Goal: Task Accomplishment & Management: Use online tool/utility

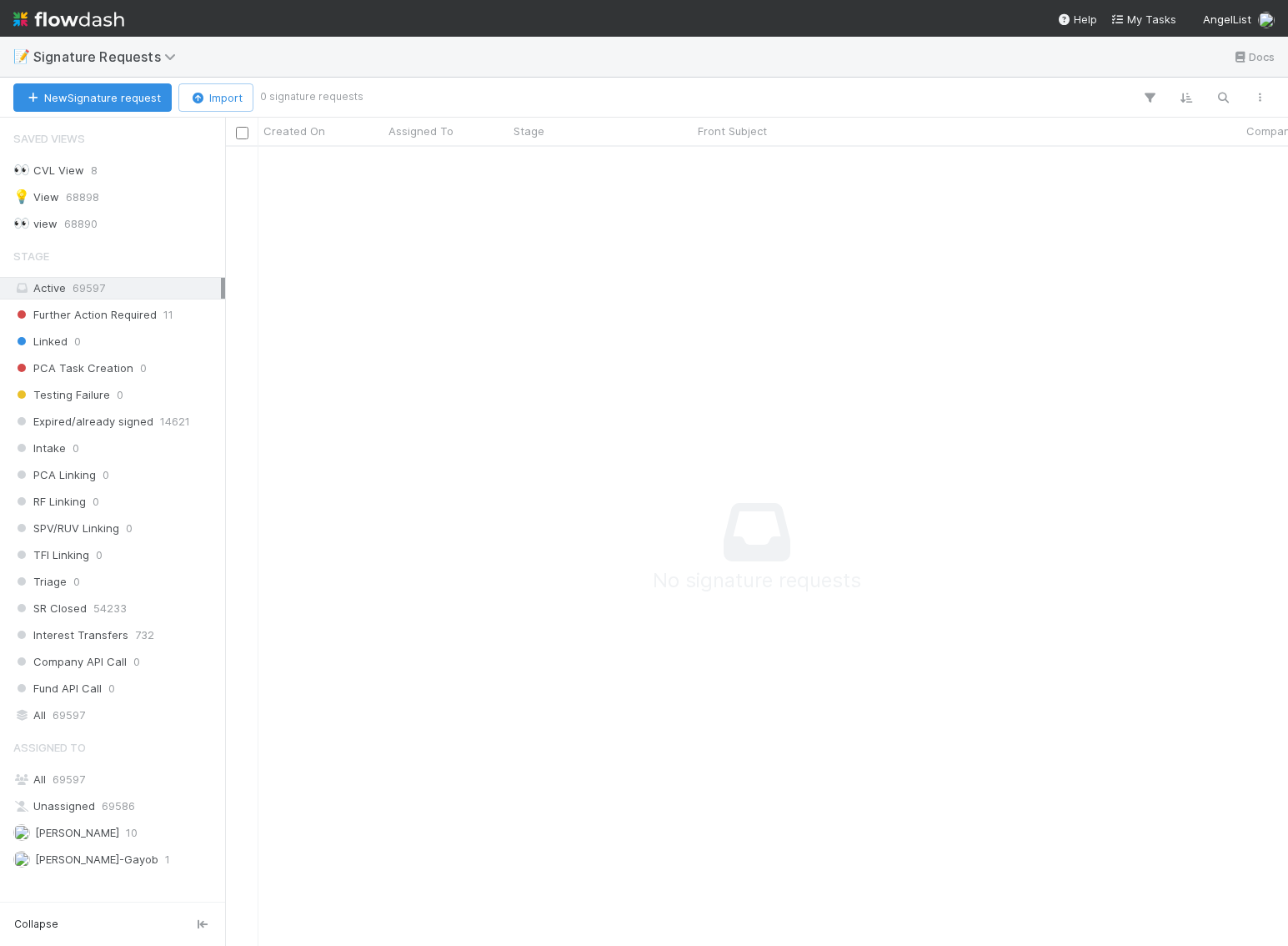
scroll to position [799, 1064]
click at [71, 18] on img at bounding box center [69, 19] width 111 height 28
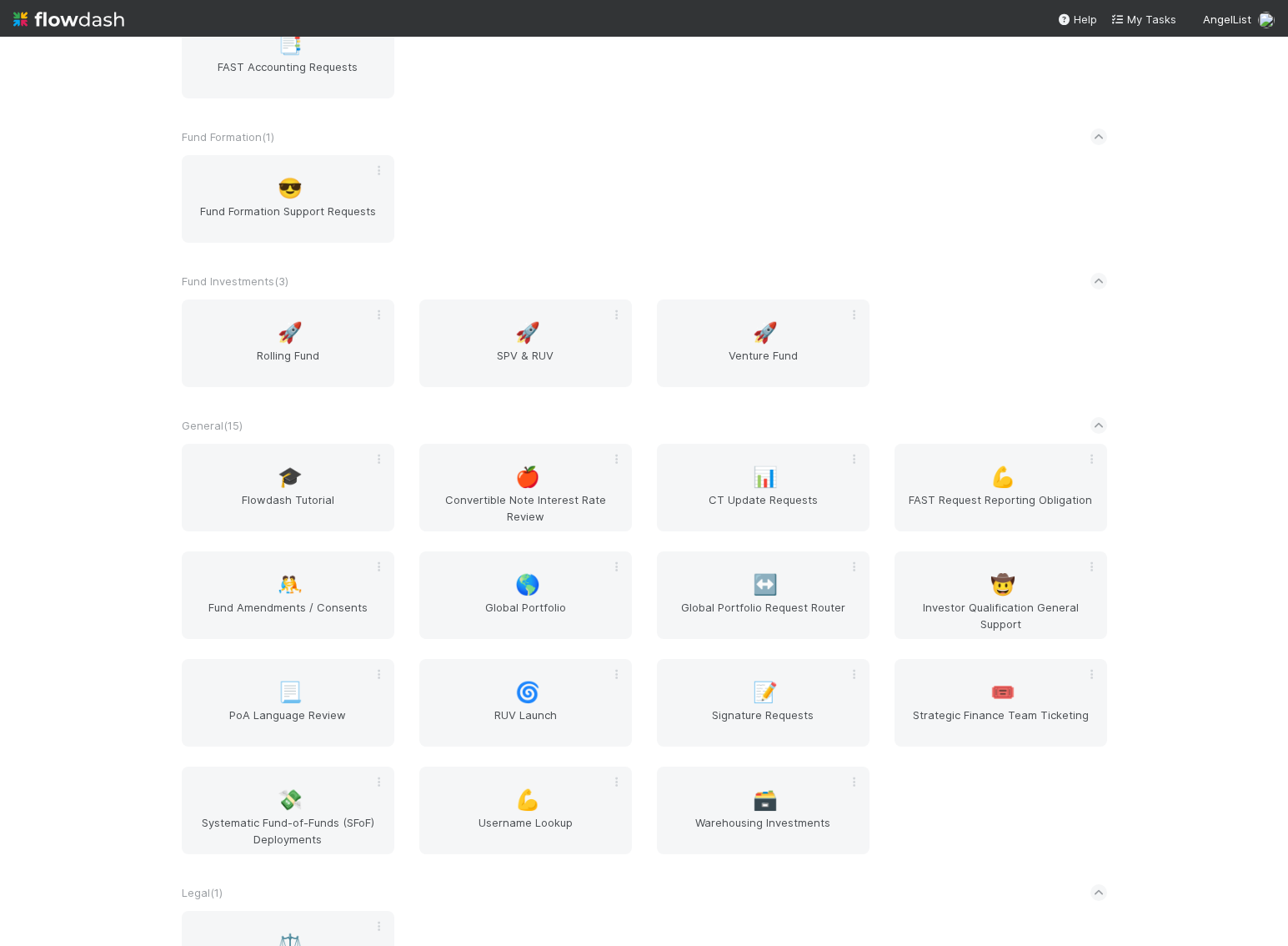
scroll to position [1698, 0]
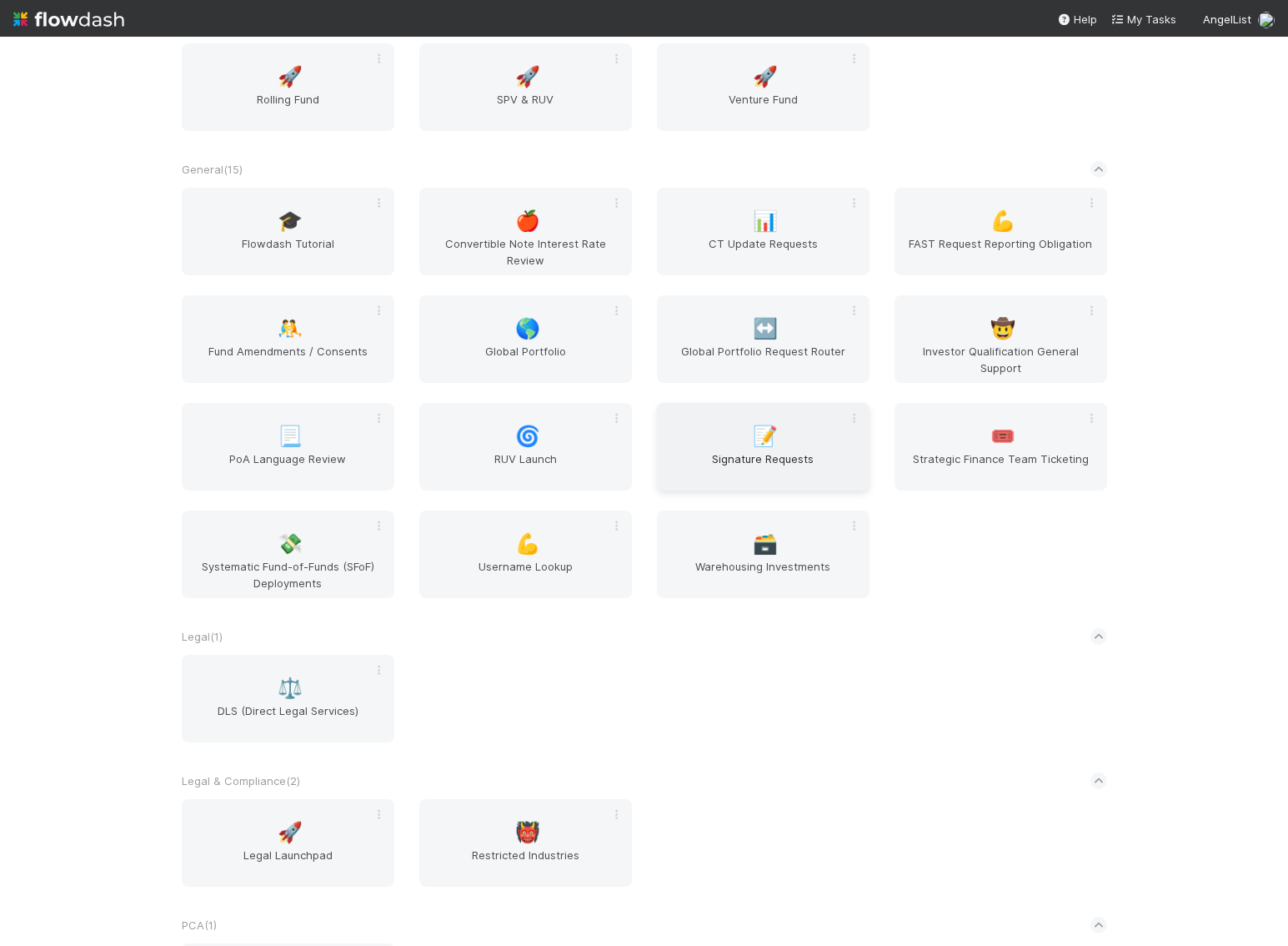
click at [717, 443] on div "📝 Signature Requests" at bounding box center [763, 446] width 213 height 88
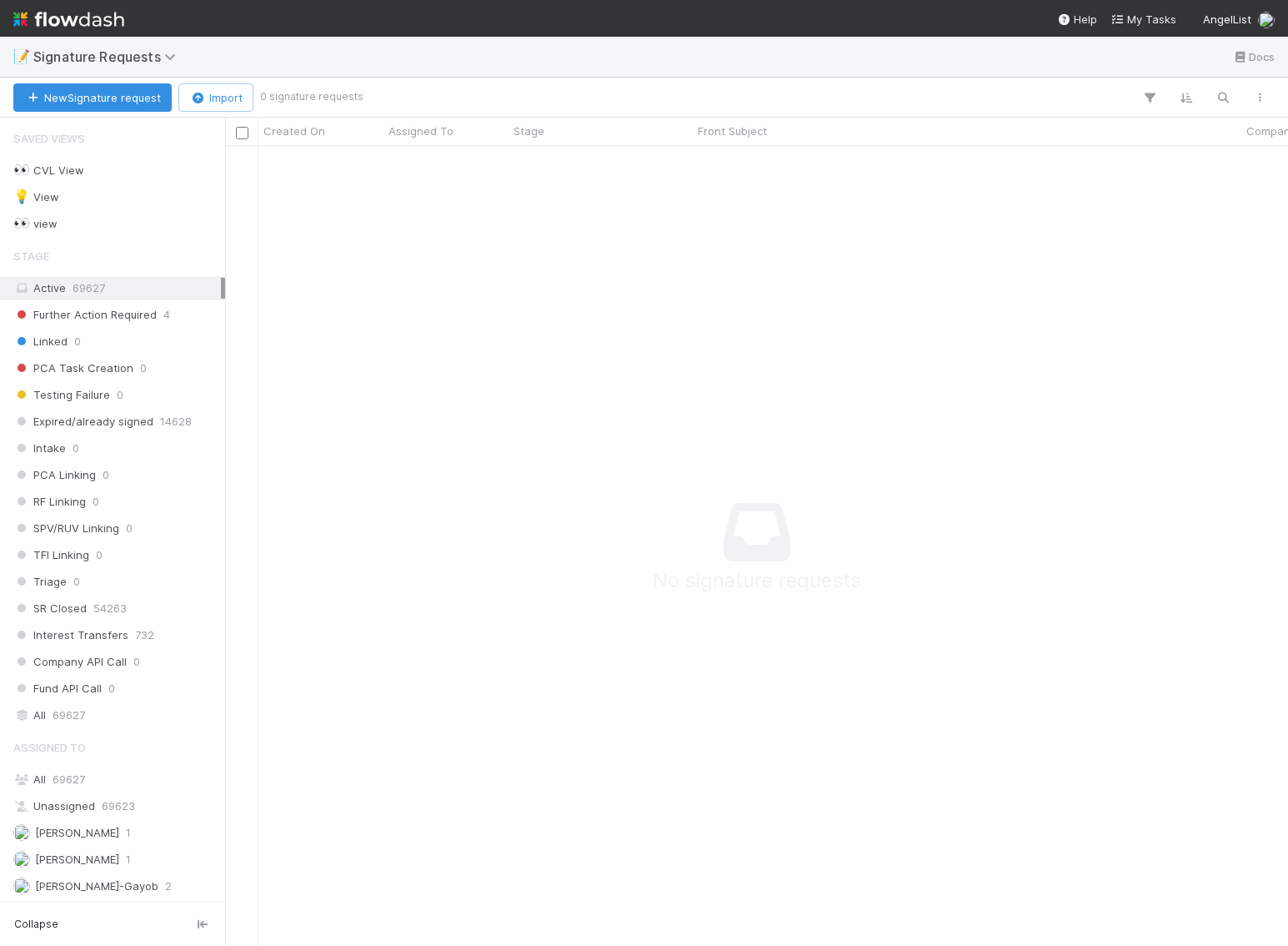
scroll to position [799, 1064]
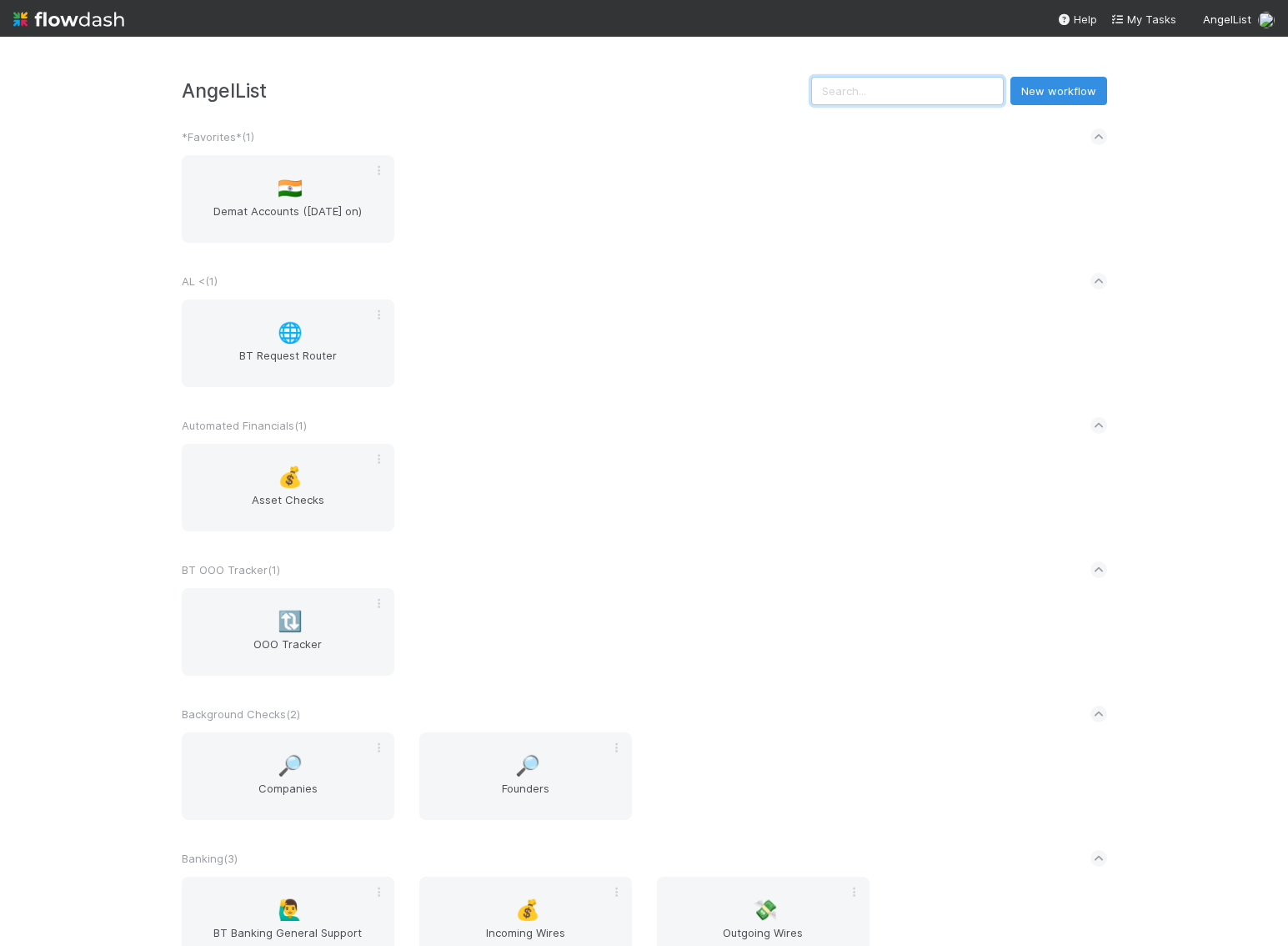
click at [917, 96] on input "text" at bounding box center [907, 90] width 193 height 28
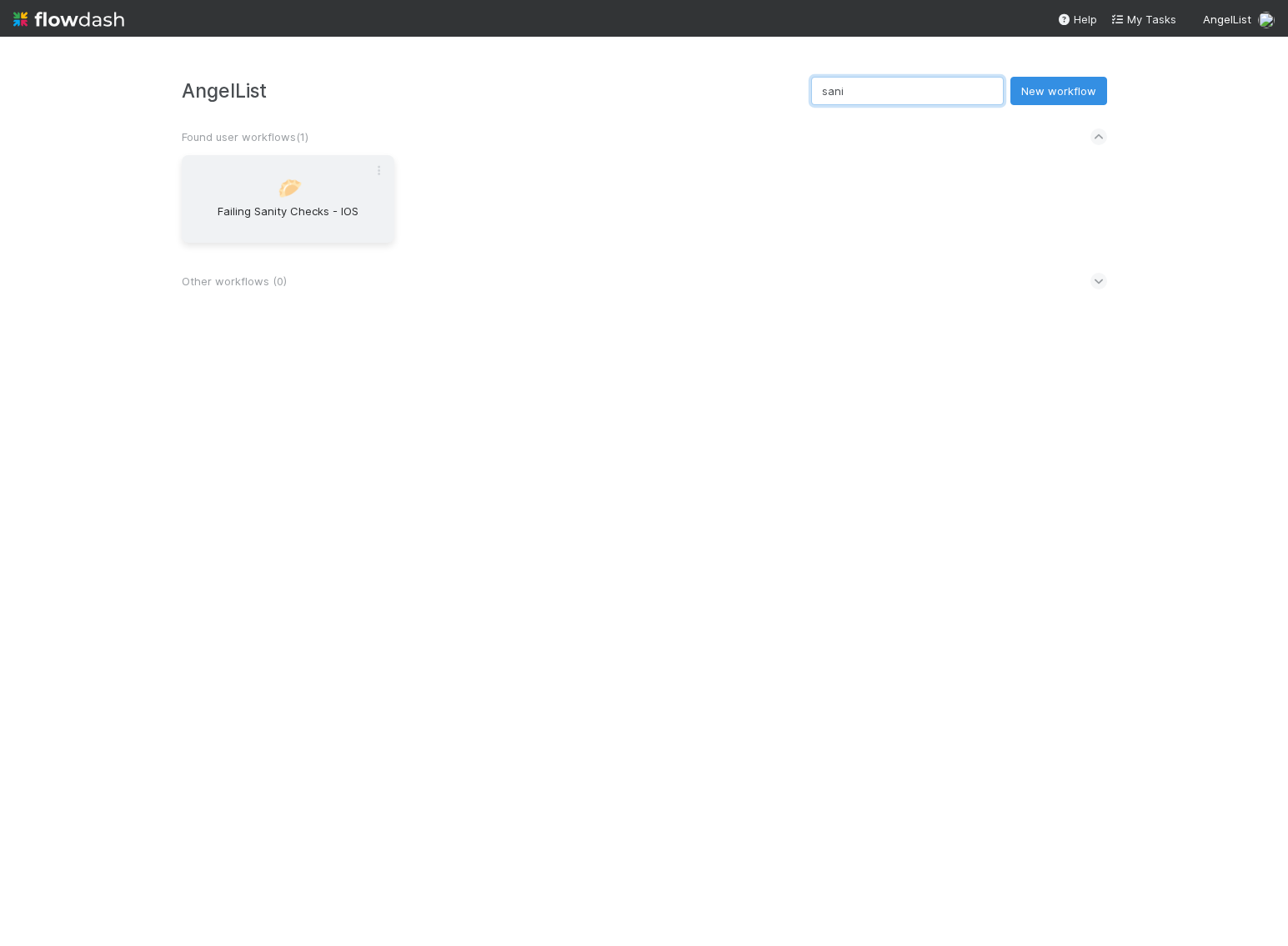
type input "sani"
click at [316, 208] on span "Failing Sanity Checks - IOS" at bounding box center [288, 219] width 199 height 33
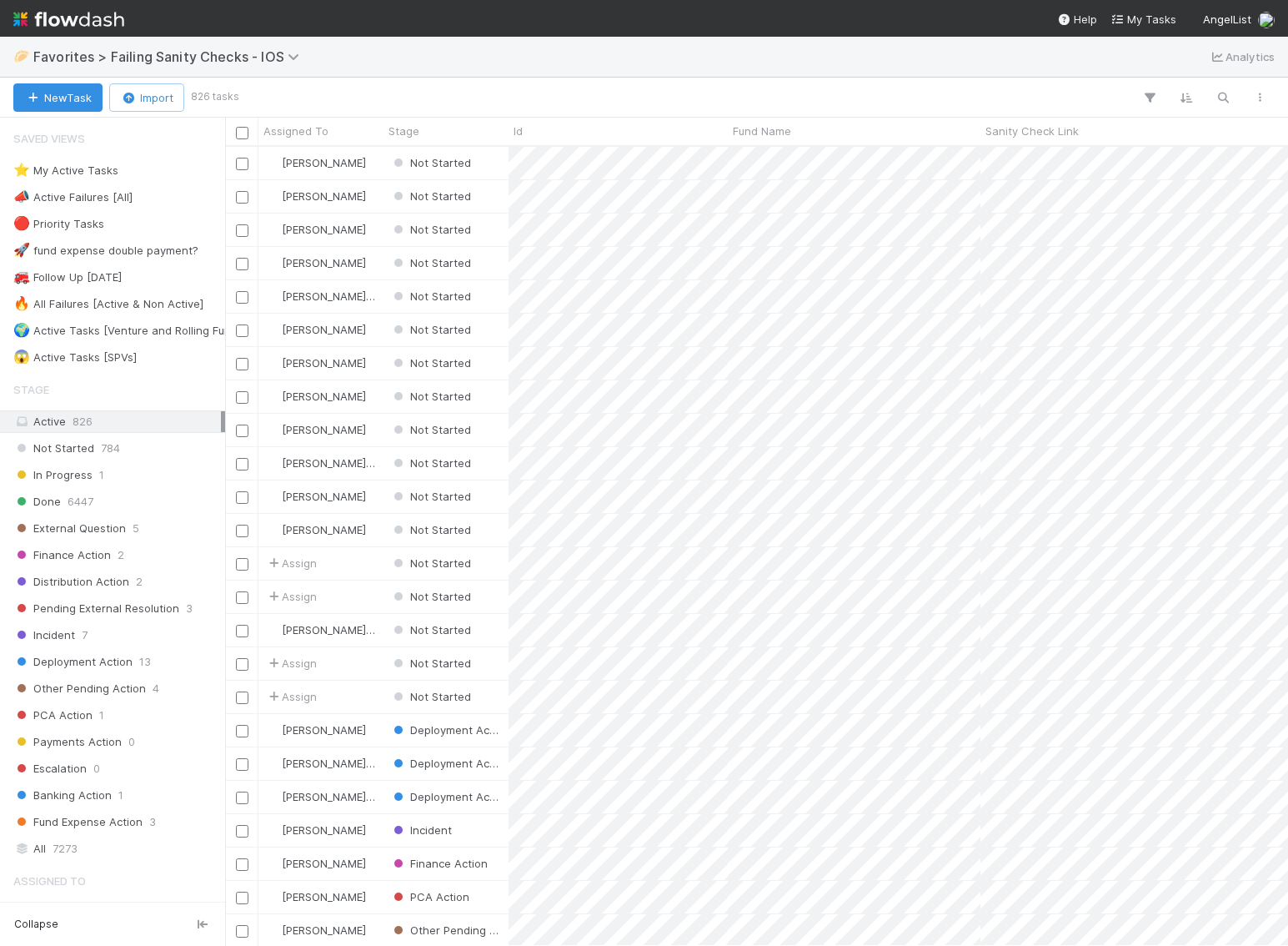
scroll to position [799, 1064]
click at [97, 169] on div "⭐ My Active Tasks" at bounding box center [66, 170] width 105 height 21
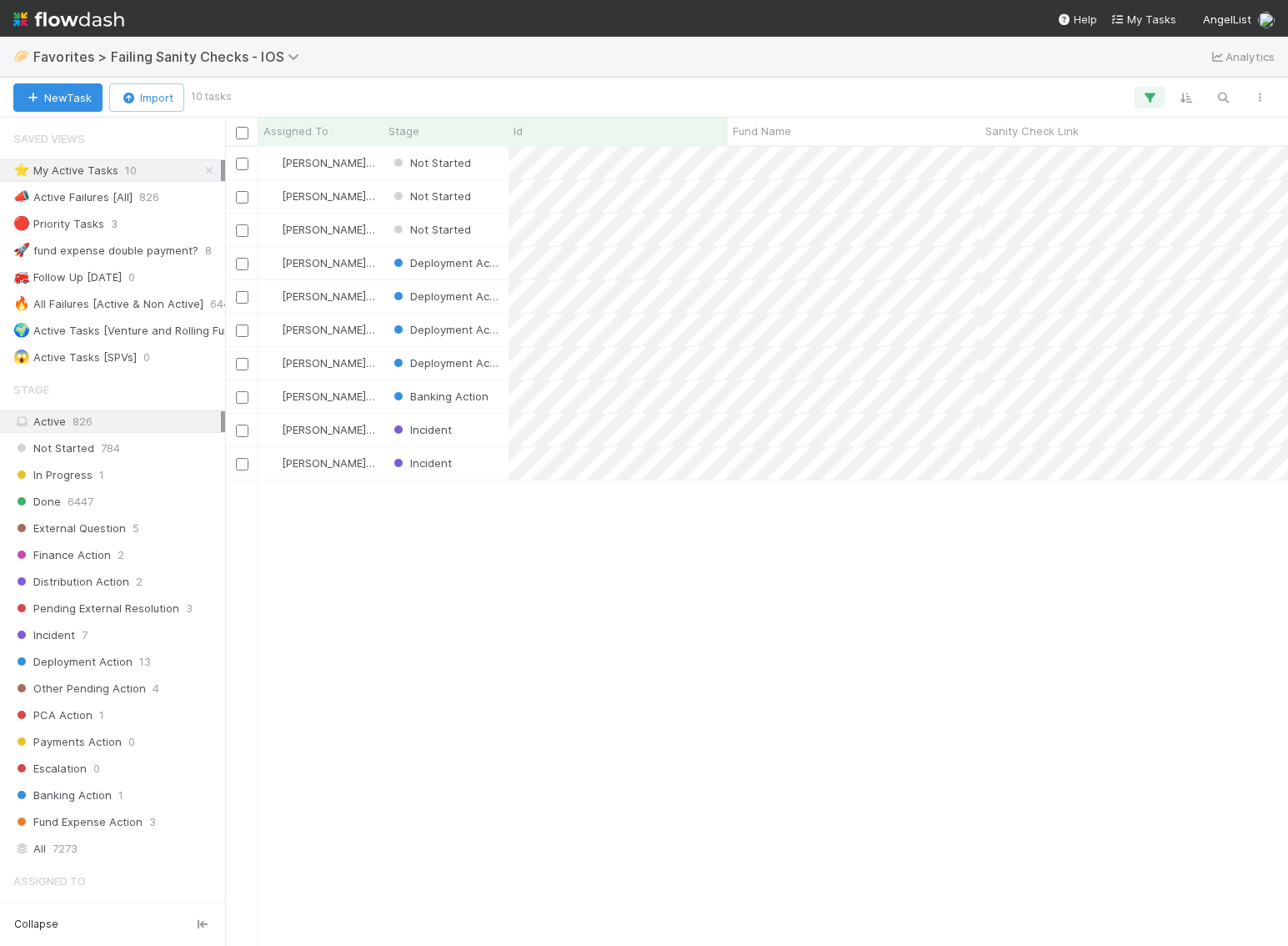
scroll to position [799, 1064]
click at [251, 160] on div at bounding box center [242, 163] width 20 height 18
click at [242, 161] on input "checkbox" at bounding box center [242, 164] width 13 height 13
click at [245, 198] on input "checkbox" at bounding box center [242, 197] width 13 height 13
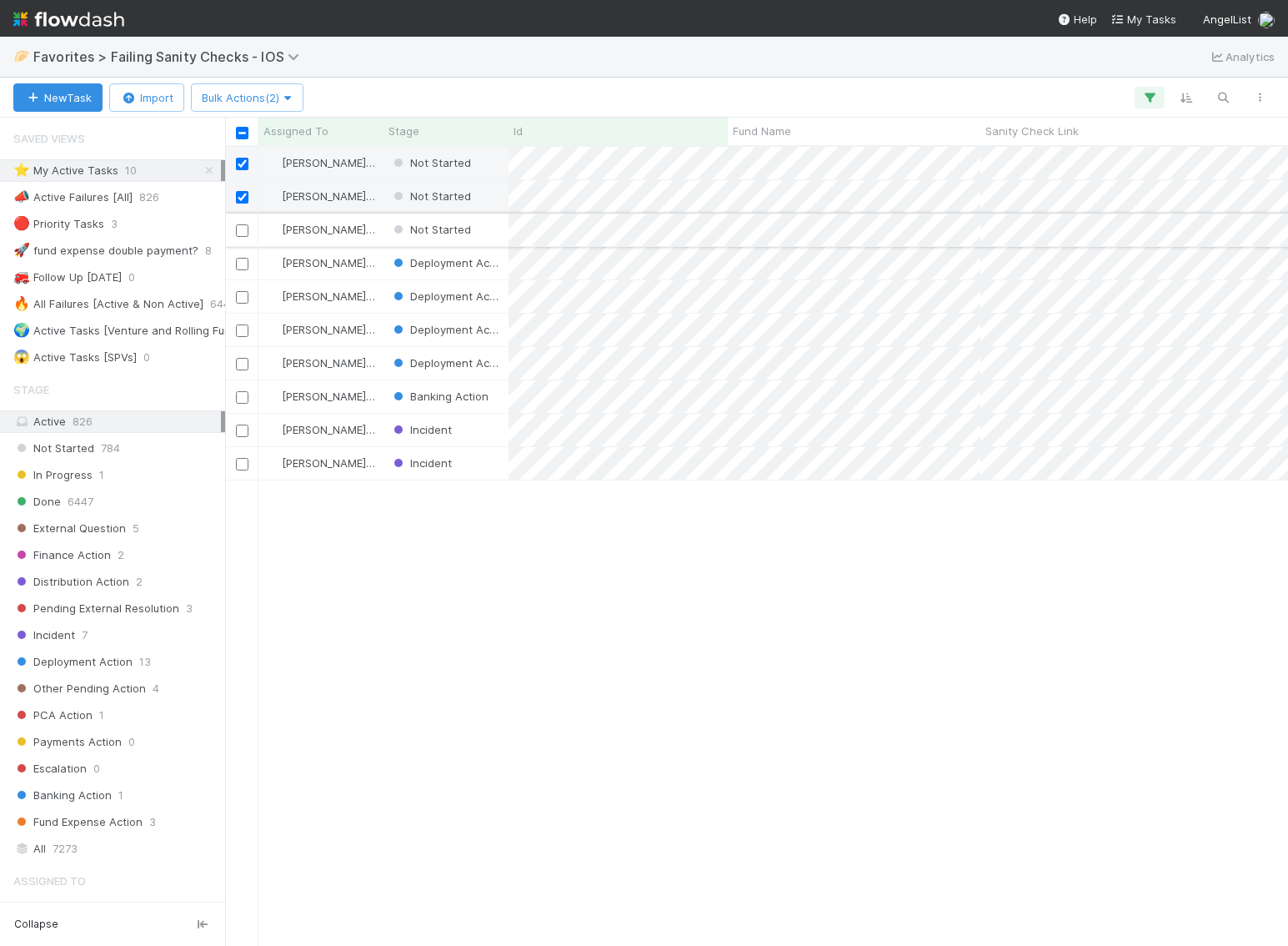
click at [246, 231] on input "checkbox" at bounding box center [242, 231] width 13 height 13
click at [266, 101] on span "Bulk Actions (3)" at bounding box center [247, 97] width 90 height 14
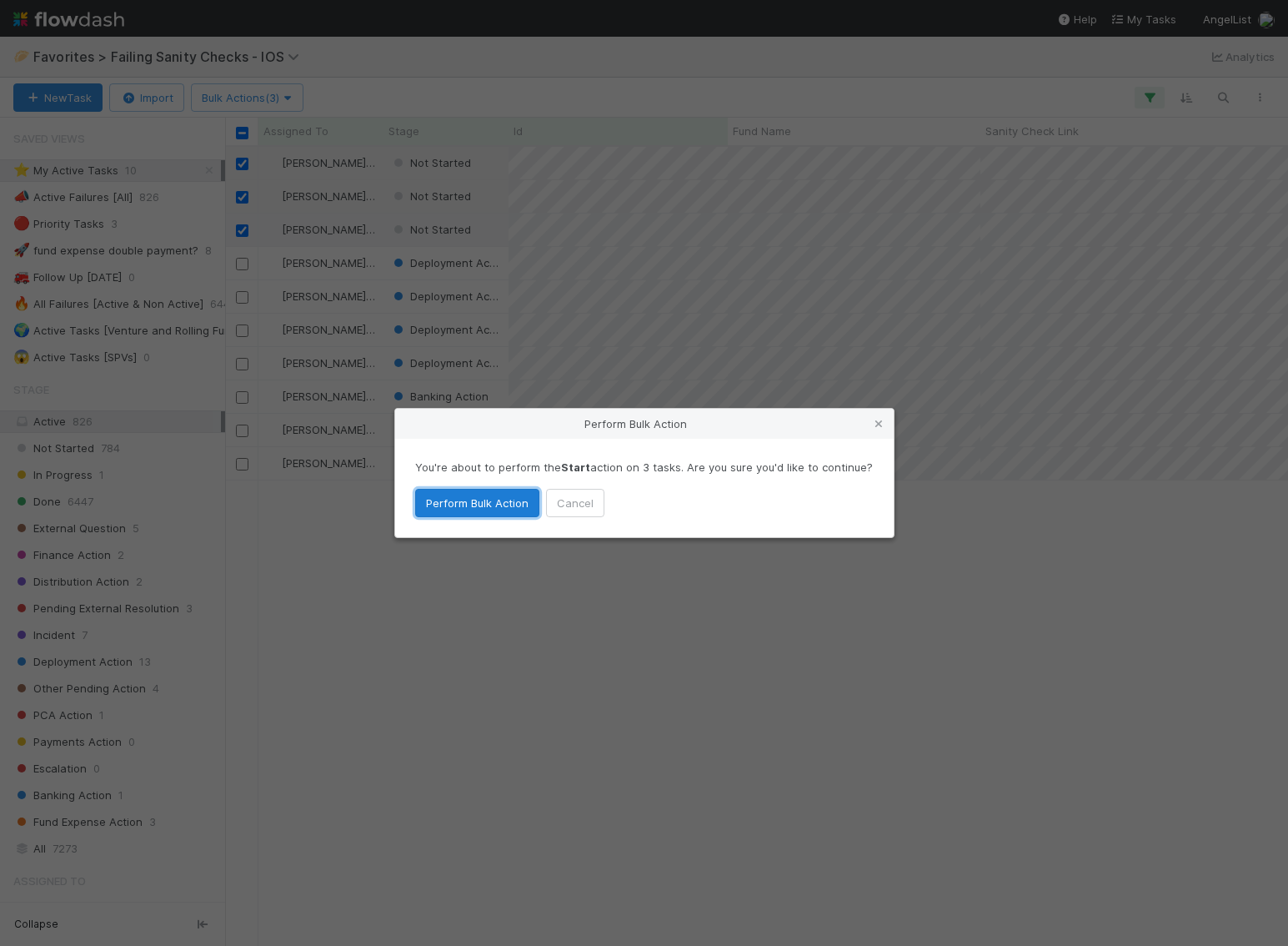
click at [493, 500] on button "Perform Bulk Action" at bounding box center [477, 502] width 124 height 28
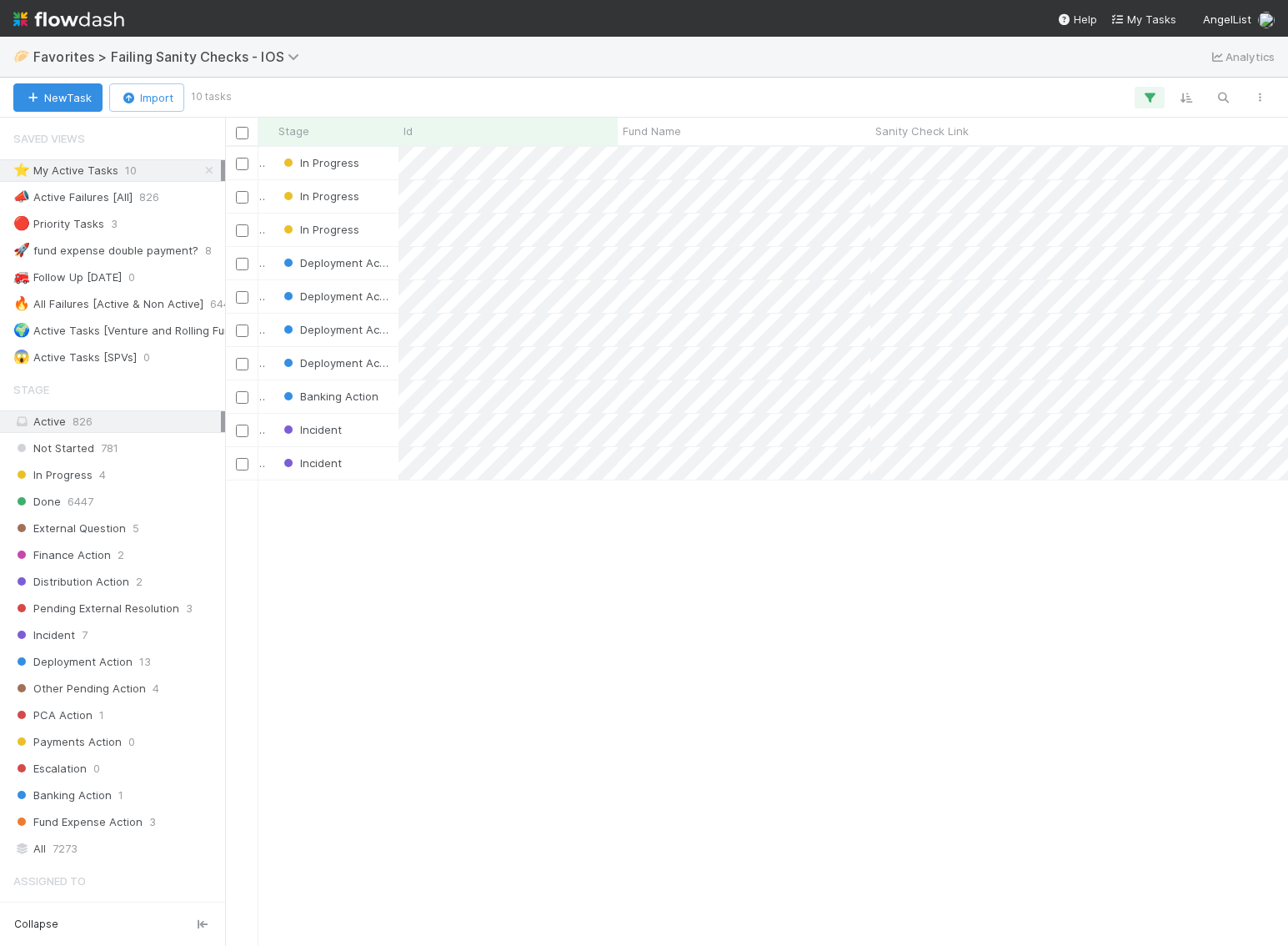
scroll to position [0, 0]
